Goal: Task Accomplishment & Management: Manage account settings

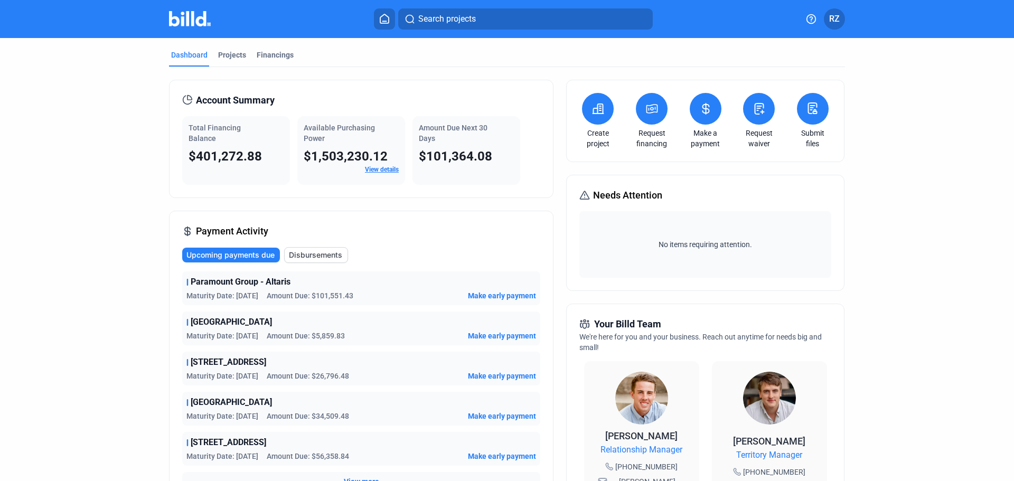
click at [833, 16] on span "RZ" at bounding box center [834, 19] width 11 height 13
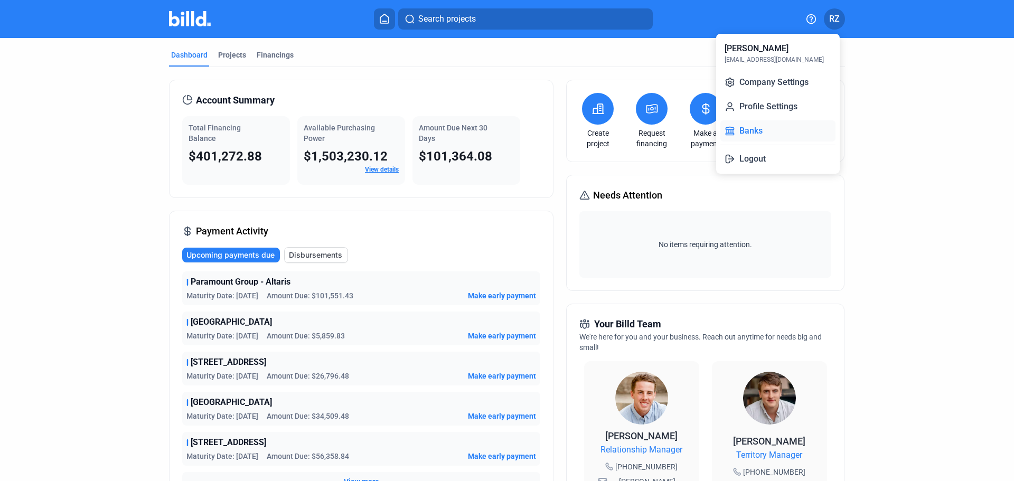
click at [765, 127] on button "Banks" at bounding box center [777, 130] width 115 height 21
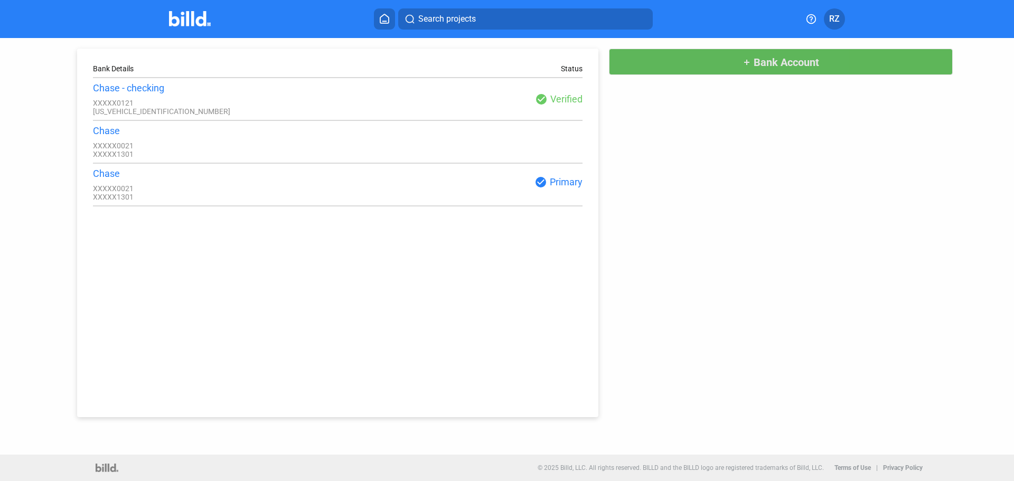
click at [700, 70] on button "add Bank Account" at bounding box center [781, 62] width 344 height 26
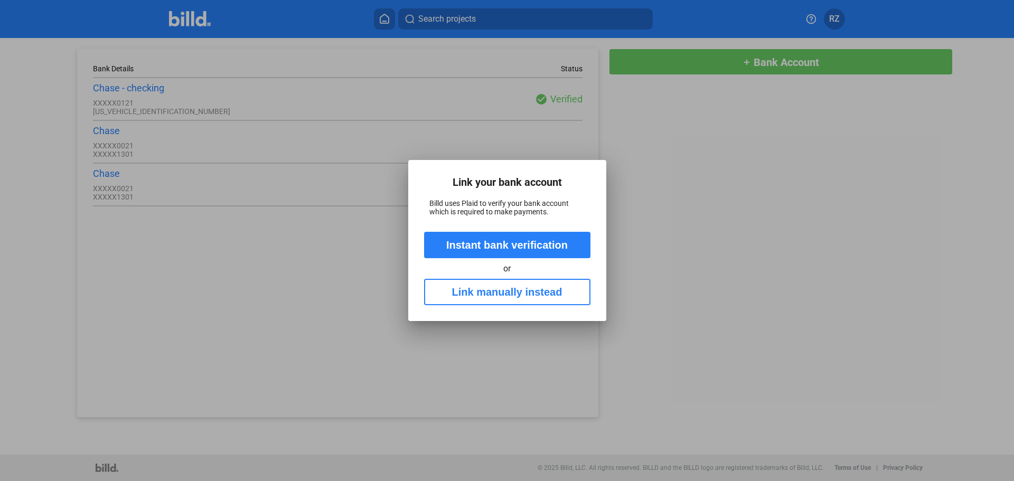
click at [491, 247] on button "Instant bank verification" at bounding box center [507, 245] width 166 height 26
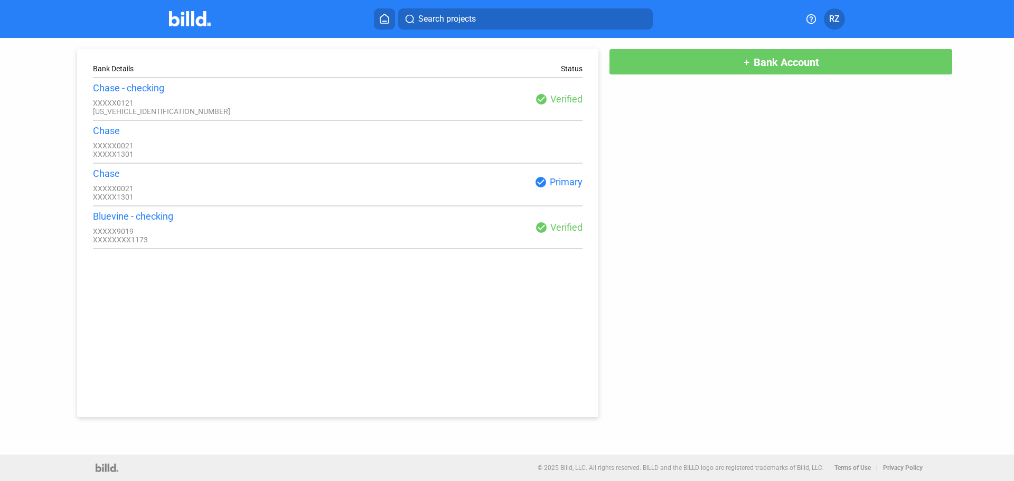
click at [130, 236] on div "XXXXX9019" at bounding box center [215, 231] width 244 height 8
click at [159, 191] on div "XXXXX0021" at bounding box center [215, 188] width 244 height 8
click at [148, 222] on div "Bluevine - checking" at bounding box center [215, 216] width 244 height 11
click at [551, 231] on div "check_circle Verified" at bounding box center [459, 227] width 244 height 13
click at [182, 11] on div at bounding box center [201, 19] width 64 height 17
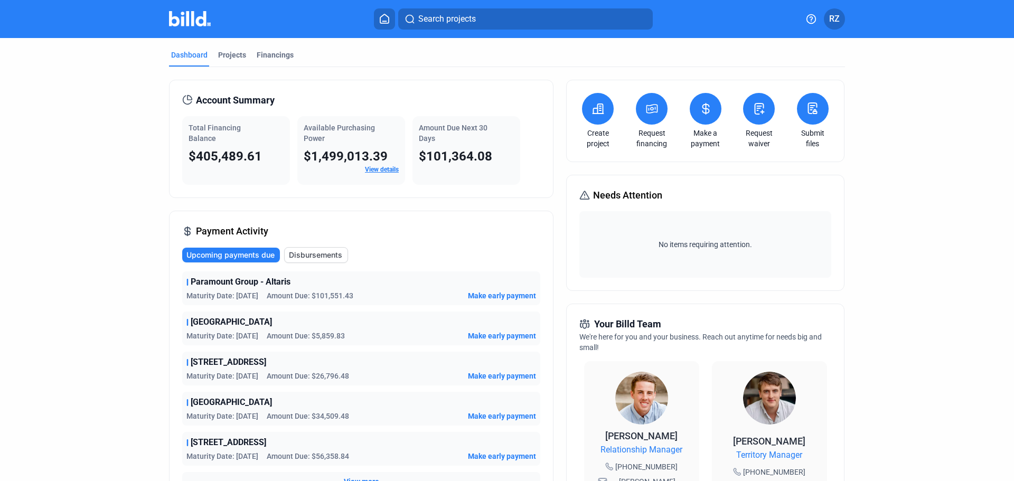
click at [829, 18] on button "RZ" at bounding box center [834, 18] width 21 height 21
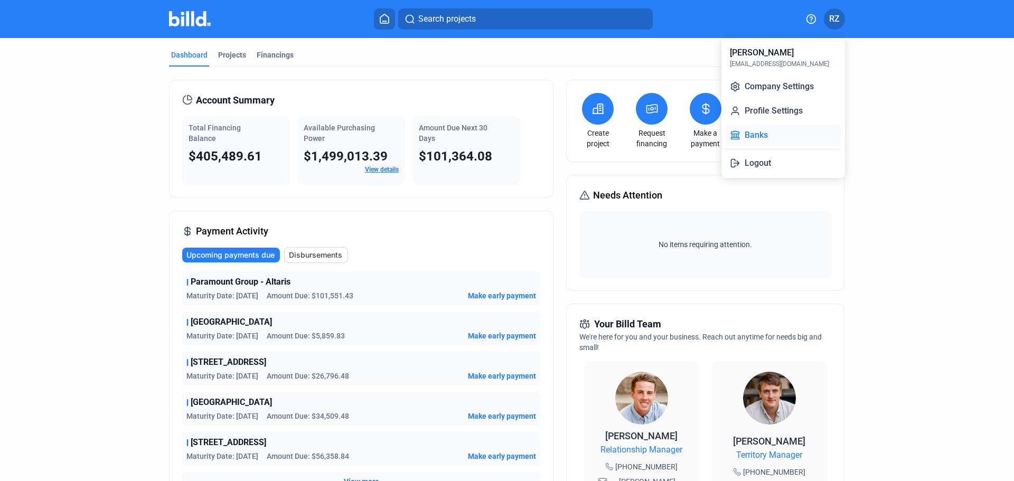
click at [755, 136] on button "Banks" at bounding box center [783, 135] width 115 height 21
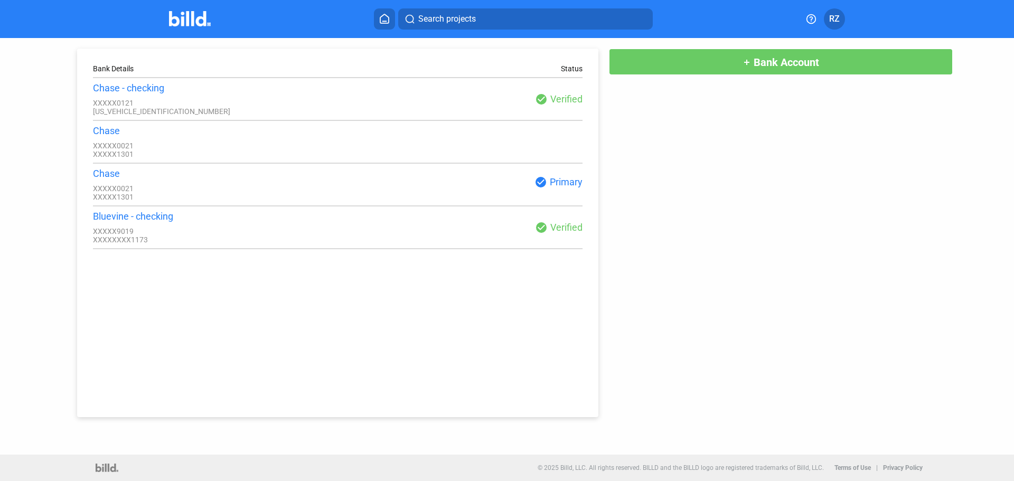
click at [557, 180] on div "check_circle Primary" at bounding box center [459, 182] width 244 height 13
drag, startPoint x: 149, startPoint y: 178, endPoint x: 138, endPoint y: 197, distance: 21.6
click at [149, 178] on div "Chase" at bounding box center [215, 173] width 244 height 11
click at [139, 222] on div "Bluevine - checking" at bounding box center [215, 216] width 244 height 11
click at [182, 14] on img at bounding box center [190, 18] width 42 height 15
